Goal: Task Accomplishment & Management: Manage account settings

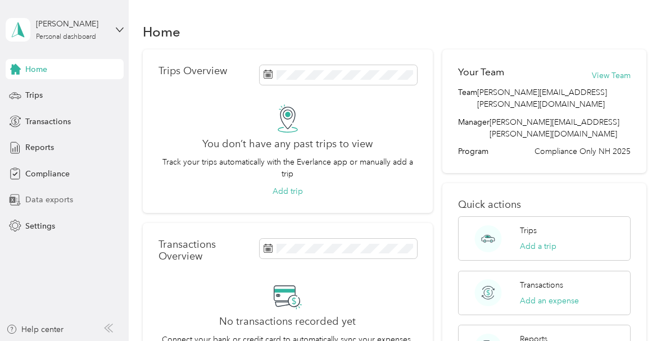
click at [65, 197] on span "Data exports" at bounding box center [49, 200] width 48 height 12
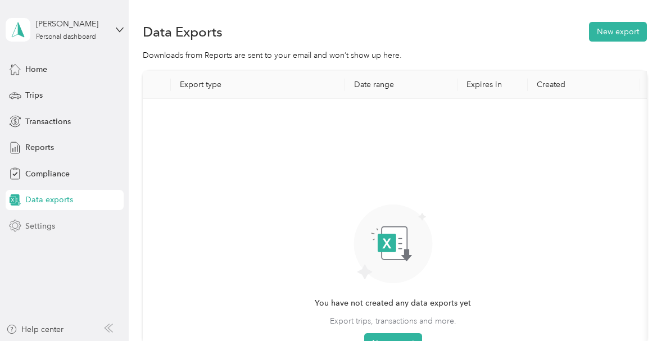
click at [43, 229] on span "Settings" at bounding box center [40, 226] width 30 height 12
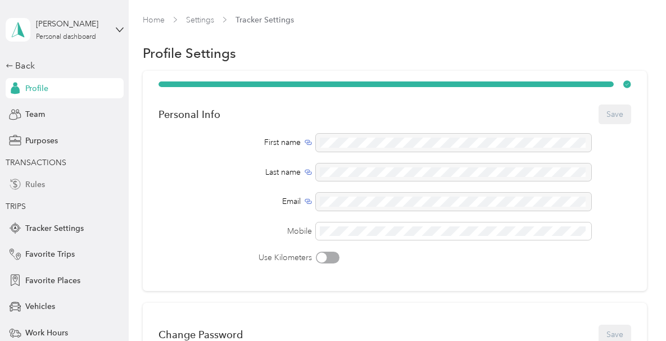
click at [34, 180] on span "Rules" at bounding box center [35, 185] width 20 height 12
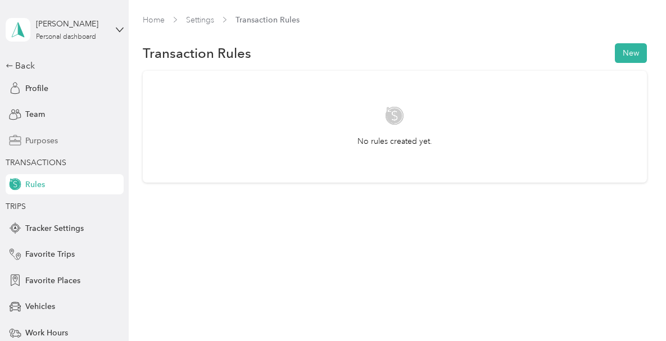
click at [35, 142] on span "Purposes" at bounding box center [41, 141] width 33 height 12
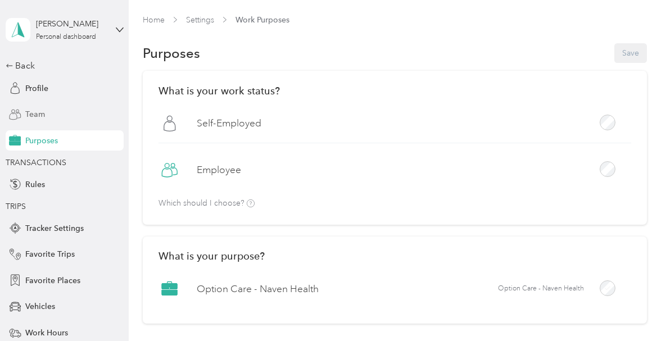
click at [34, 114] on span "Team" at bounding box center [35, 115] width 20 height 12
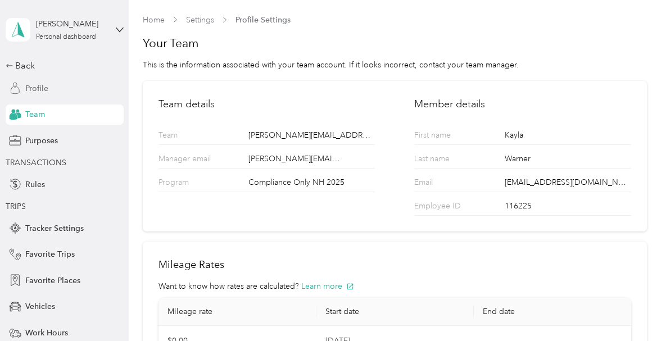
click at [35, 89] on span "Profile" at bounding box center [36, 89] width 23 height 12
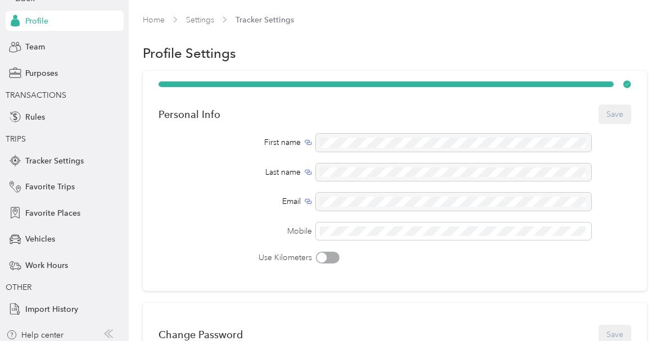
scroll to position [73, 0]
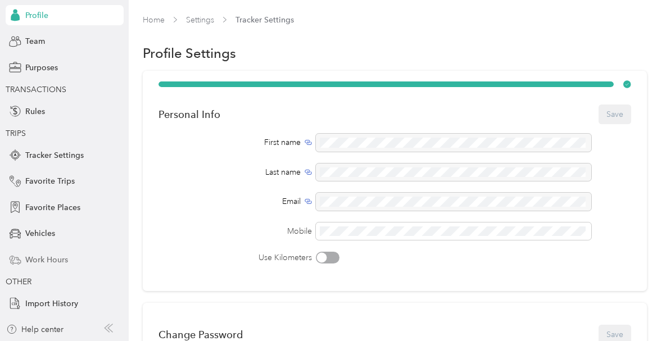
click at [62, 258] on span "Work Hours" at bounding box center [46, 260] width 43 height 12
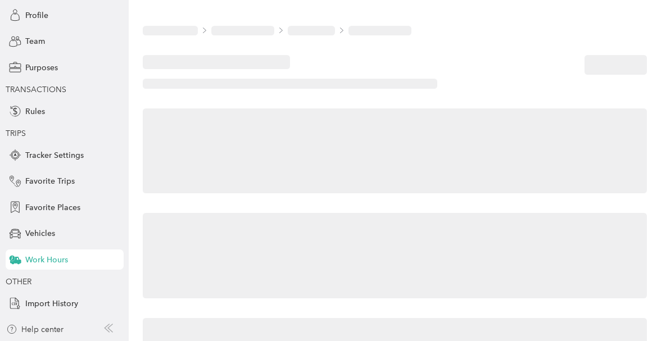
click at [62, 258] on span "Work Hours" at bounding box center [46, 260] width 43 height 12
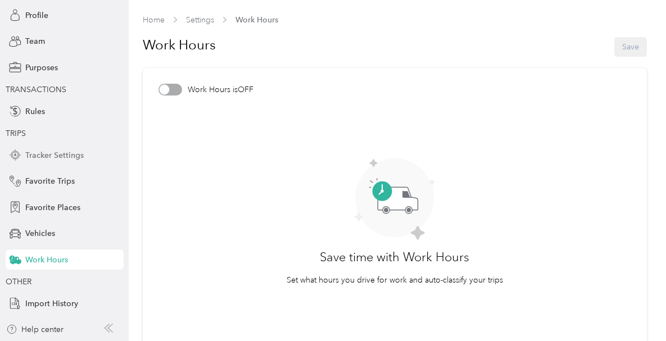
click at [39, 157] on span "Tracker Settings" at bounding box center [54, 156] width 58 height 12
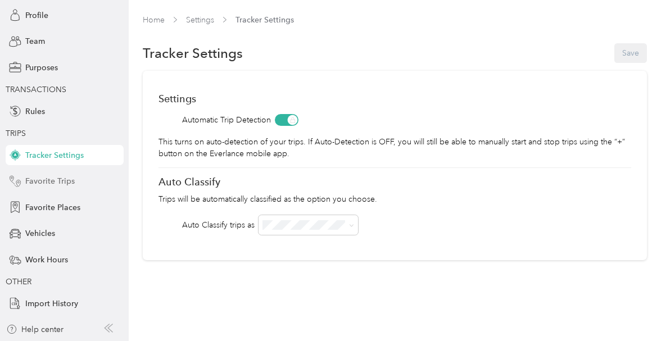
click at [71, 186] on div "Favorite Trips" at bounding box center [65, 182] width 118 height 20
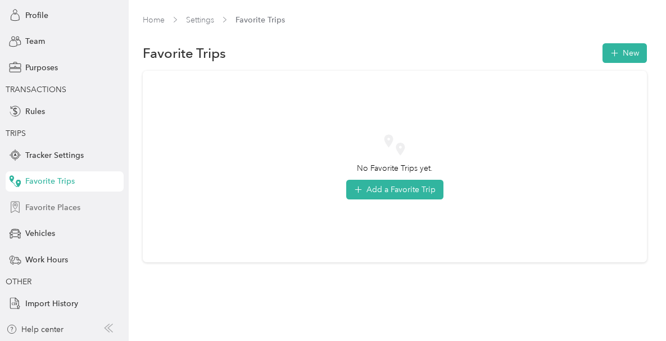
click at [64, 217] on div "Favorite Places" at bounding box center [65, 207] width 118 height 20
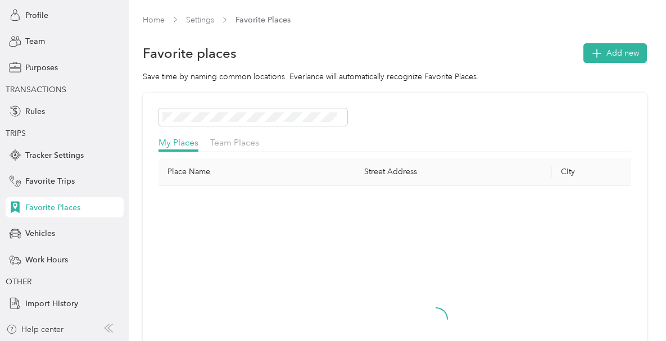
click at [64, 217] on div "Favorite Places" at bounding box center [65, 207] width 118 height 20
click at [52, 238] on div "Vehicles" at bounding box center [65, 234] width 118 height 20
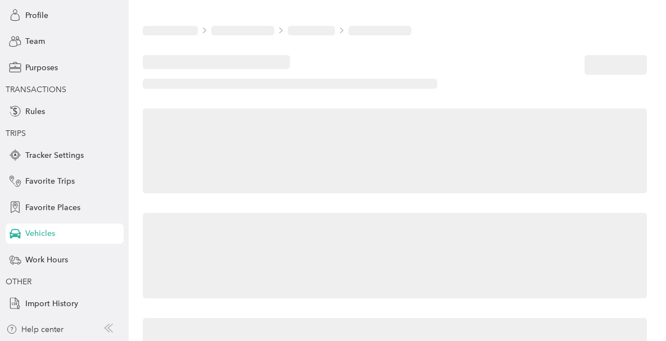
click at [52, 238] on div "Vehicles" at bounding box center [65, 234] width 118 height 20
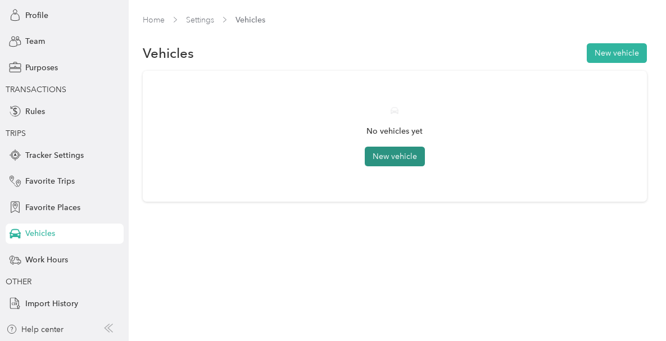
click at [391, 159] on button "New vehicle" at bounding box center [395, 157] width 60 height 20
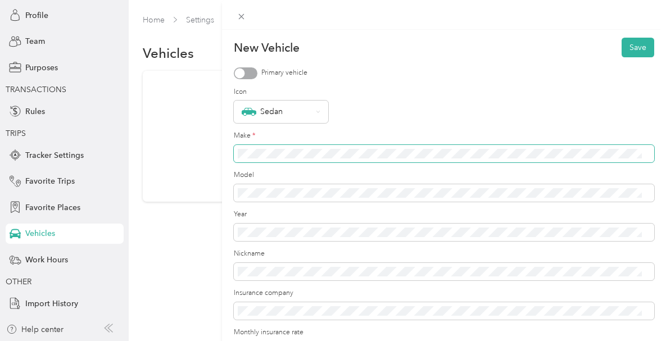
click at [622, 38] on button "Save" at bounding box center [638, 48] width 33 height 20
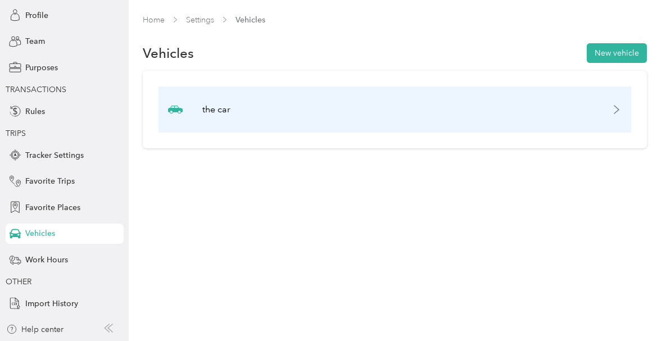
click at [614, 107] on div "the car" at bounding box center [395, 110] width 473 height 46
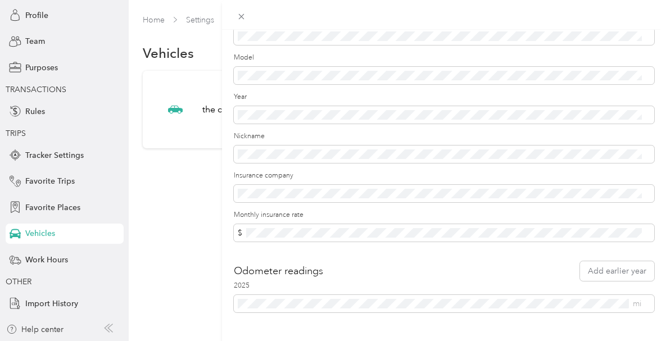
scroll to position [146, 0]
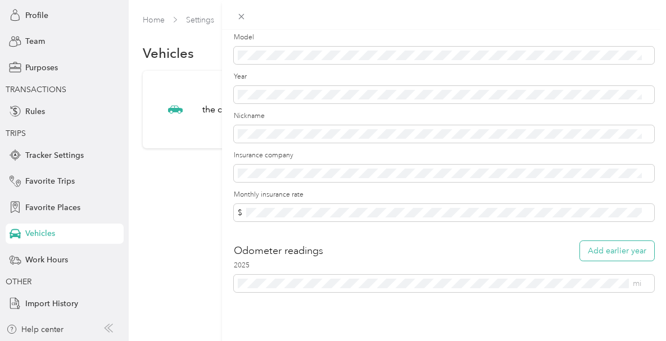
click at [595, 246] on button "Add earlier year" at bounding box center [617, 251] width 74 height 20
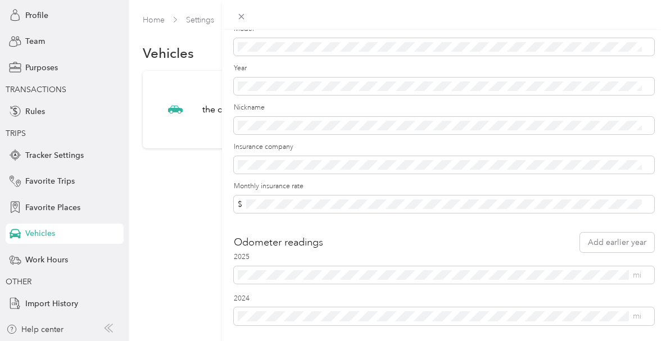
click at [249, 252] on div "Odometer readings Add earlier year" at bounding box center [444, 243] width 421 height 20
click at [587, 268] on span "mi" at bounding box center [444, 276] width 421 height 18
